Goal: Transaction & Acquisition: Purchase product/service

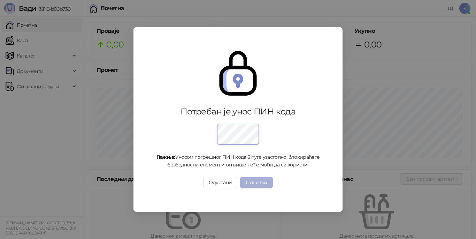
click at [251, 188] on button "Пошаљи" at bounding box center [256, 182] width 32 height 11
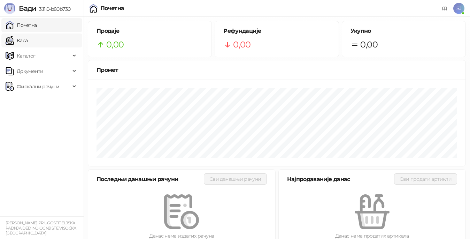
click at [26, 42] on link "Каса" at bounding box center [17, 40] width 22 height 14
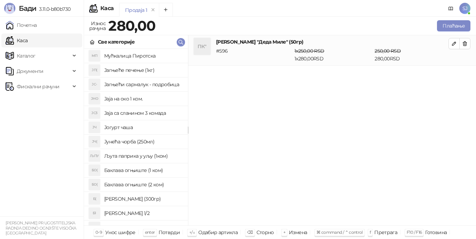
click at [137, 54] on h4 "Mућкалица Пиротска" at bounding box center [143, 55] width 78 height 11
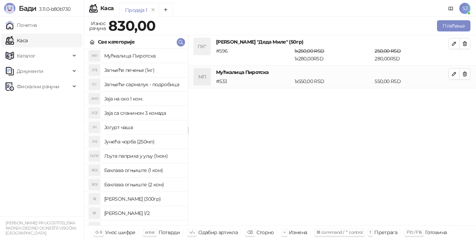
click at [136, 70] on h4 "Јагњеће печење (1кг)" at bounding box center [143, 69] width 78 height 11
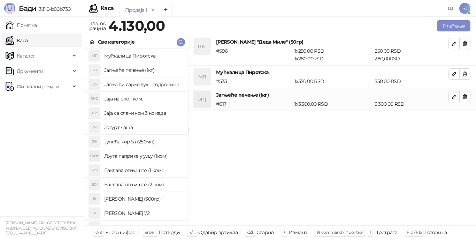
click at [134, 55] on h4 "Mућкалица Пиротска" at bounding box center [143, 55] width 78 height 11
click at [467, 74] on icon "button" at bounding box center [465, 74] width 4 height 4
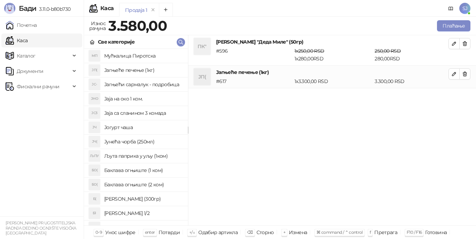
click at [467, 74] on icon "button" at bounding box center [465, 74] width 4 height 4
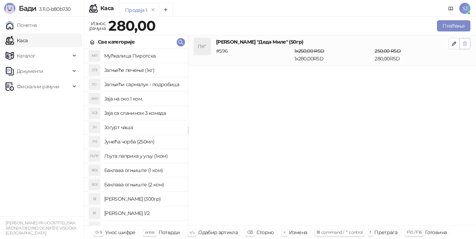
click at [464, 42] on icon "button" at bounding box center [465, 43] width 4 height 4
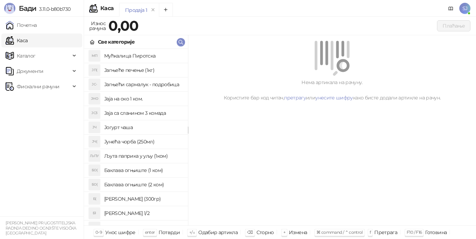
click at [134, 84] on h4 "Јагњећи сармалук - подробица" at bounding box center [143, 84] width 78 height 11
